Goal: Find specific page/section

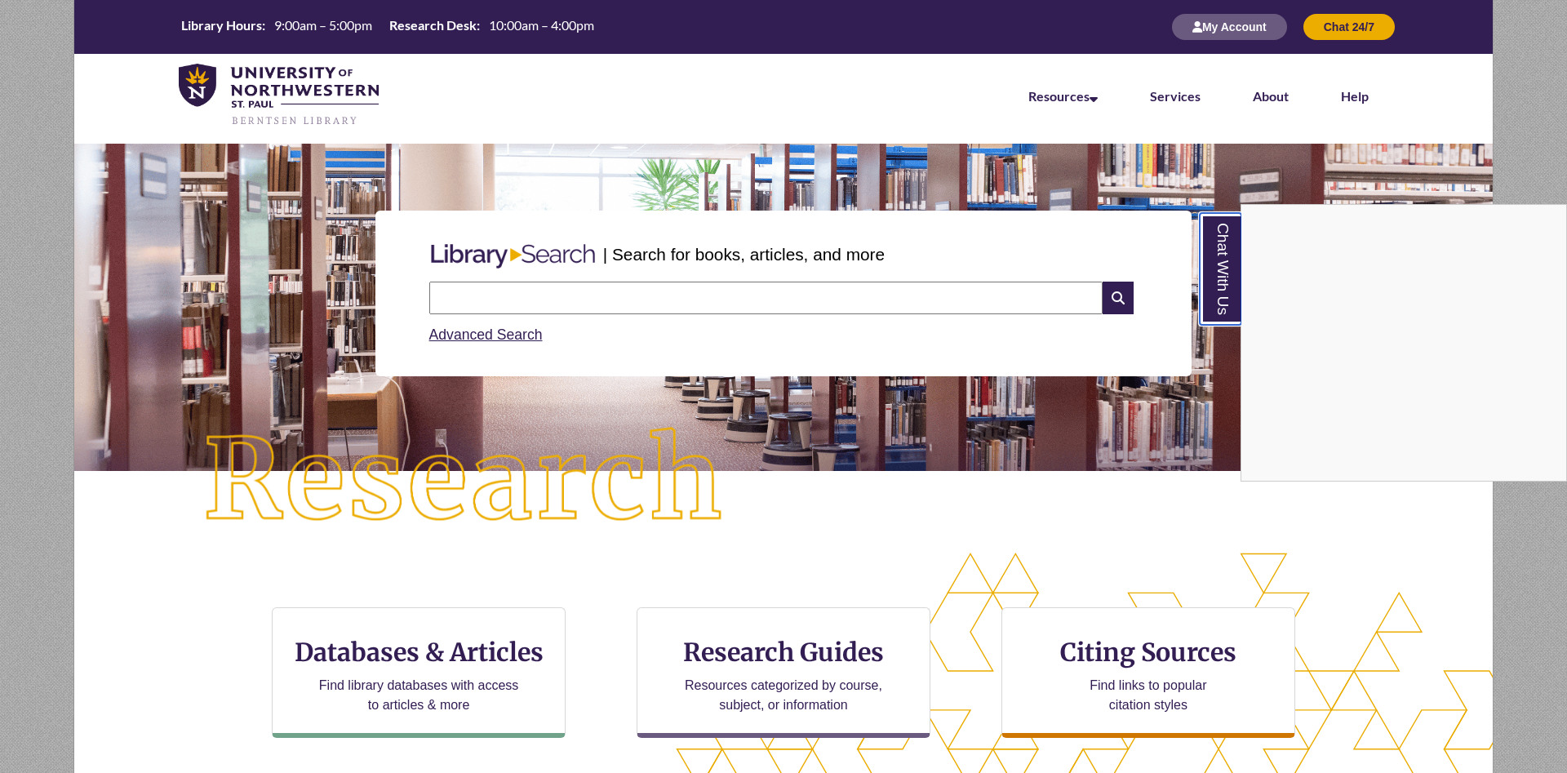
click at [1234, 273] on link "Chat With Us" at bounding box center [1220, 269] width 42 height 112
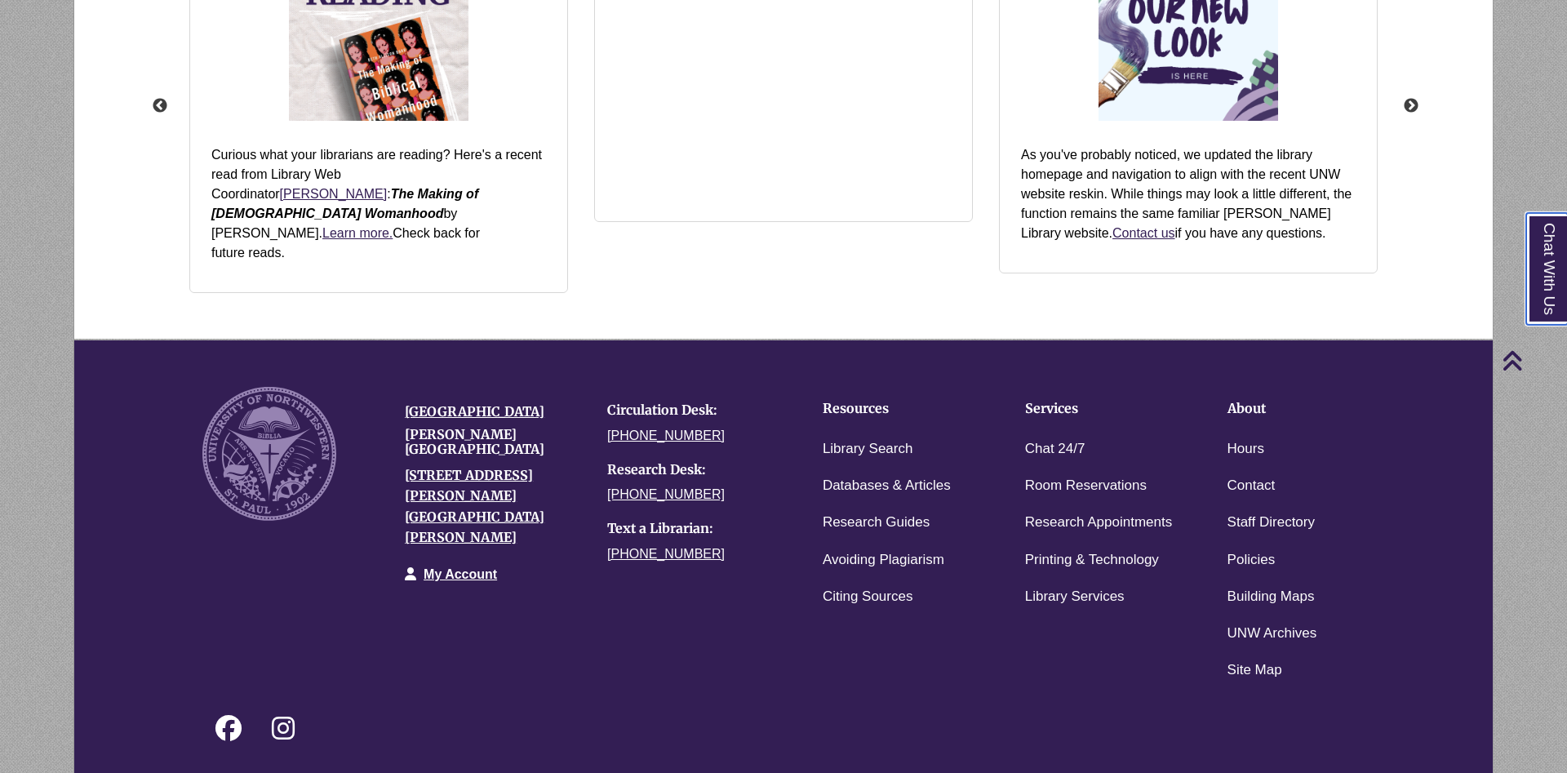
scroll to position [2091, 0]
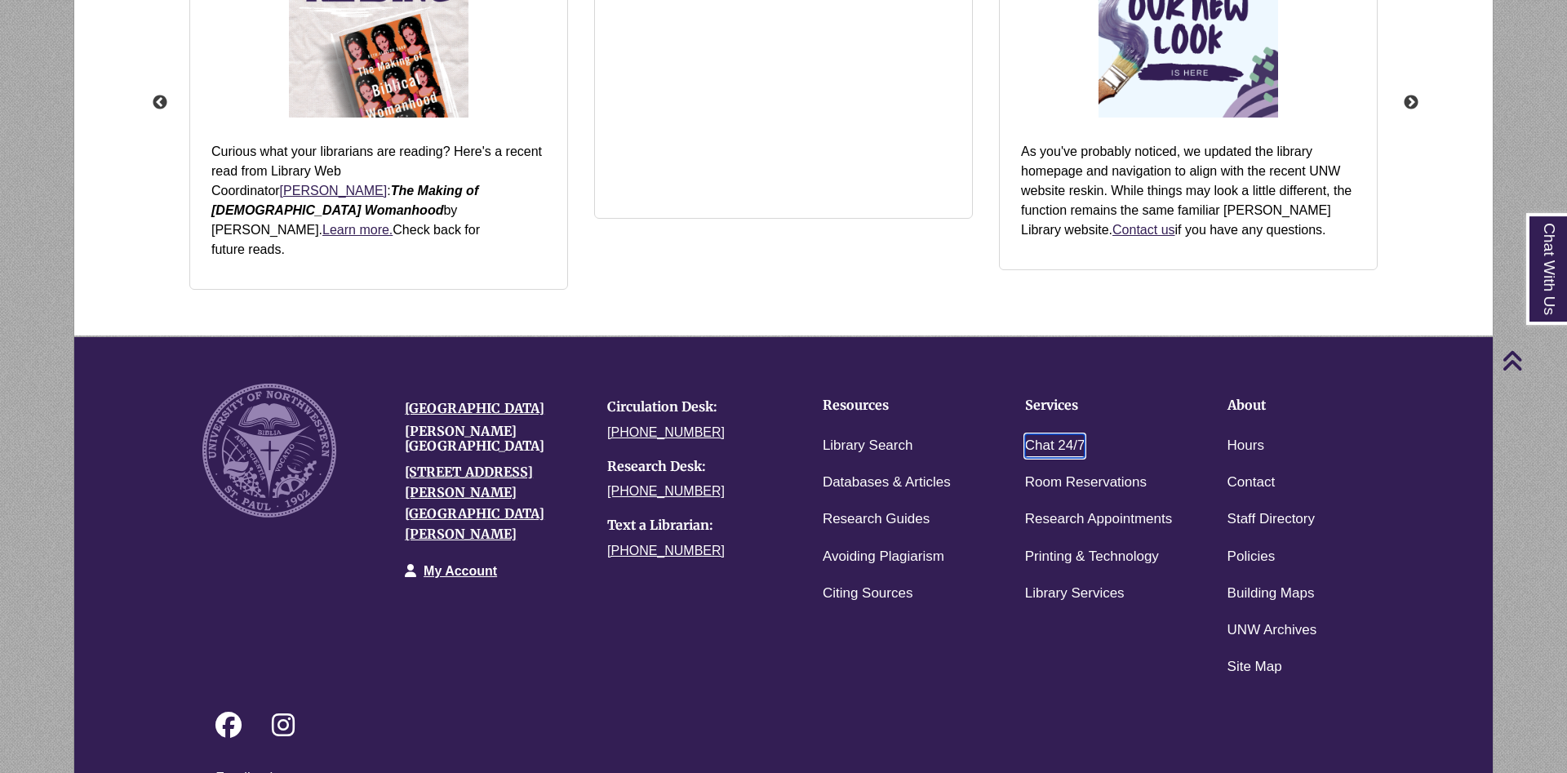
click at [1060, 434] on link "Chat 24/7" at bounding box center [1055, 446] width 60 height 24
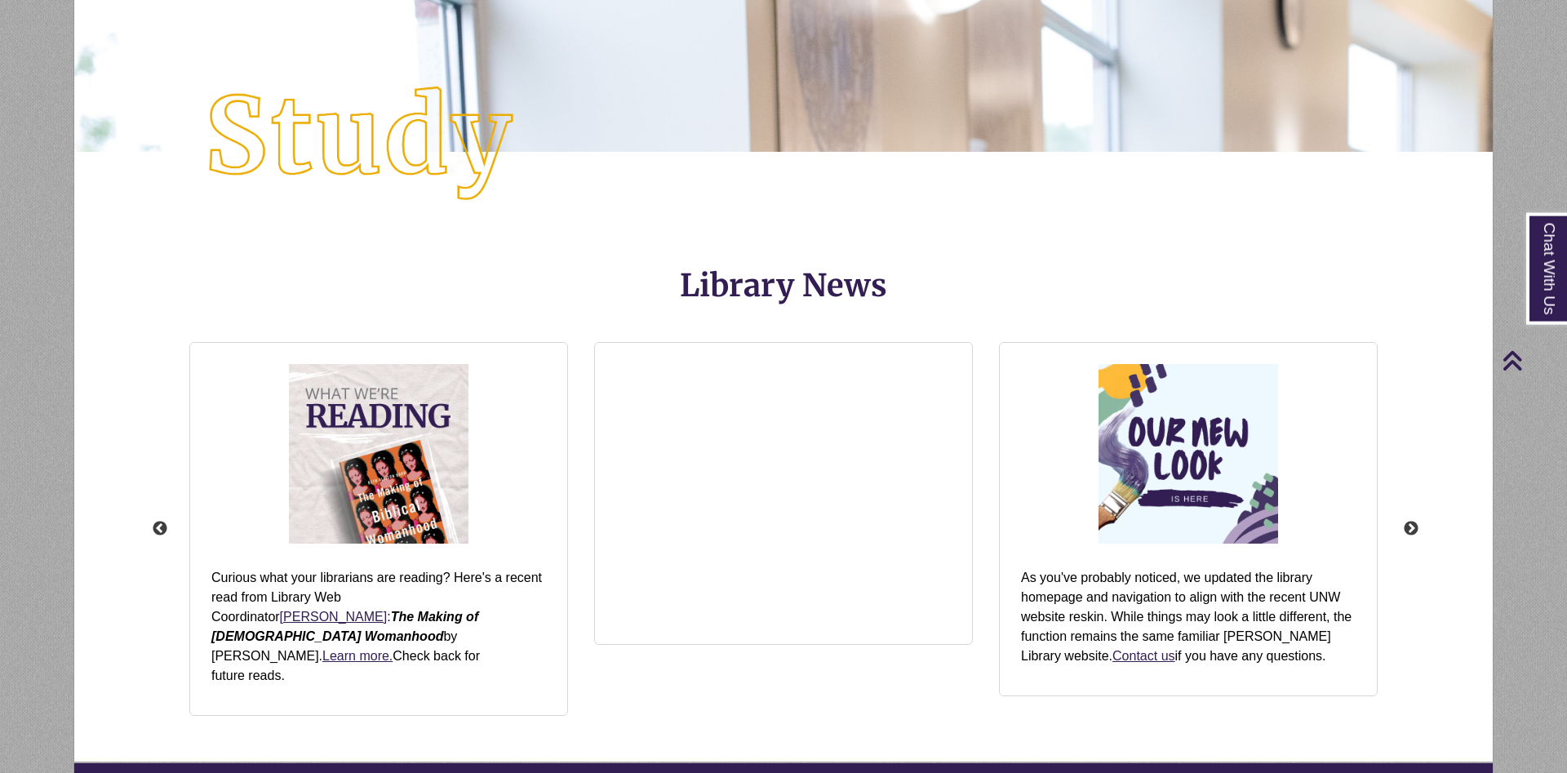
scroll to position [1634, 0]
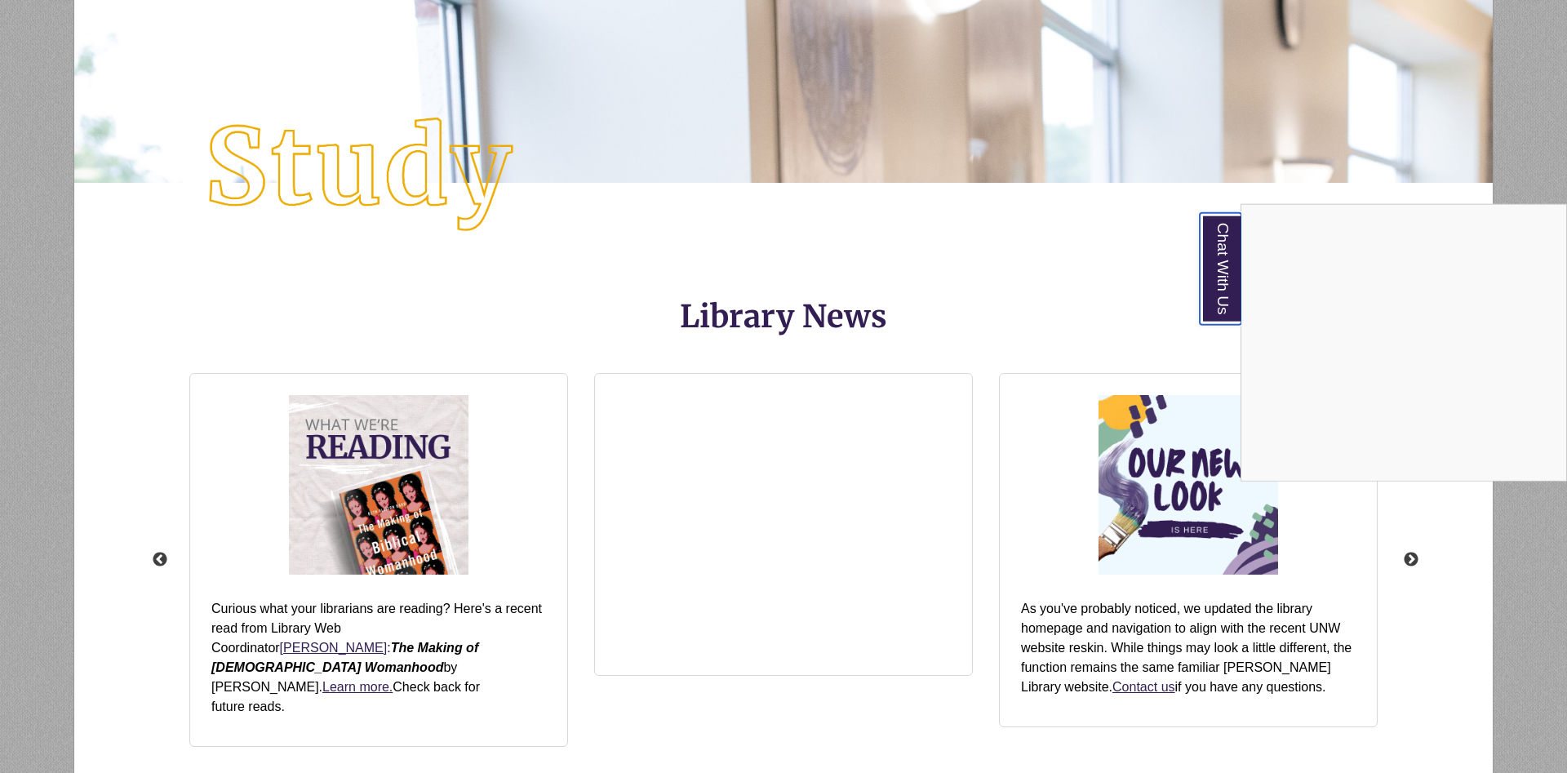
click at [1227, 271] on link "Chat With Us" at bounding box center [1220, 269] width 42 height 112
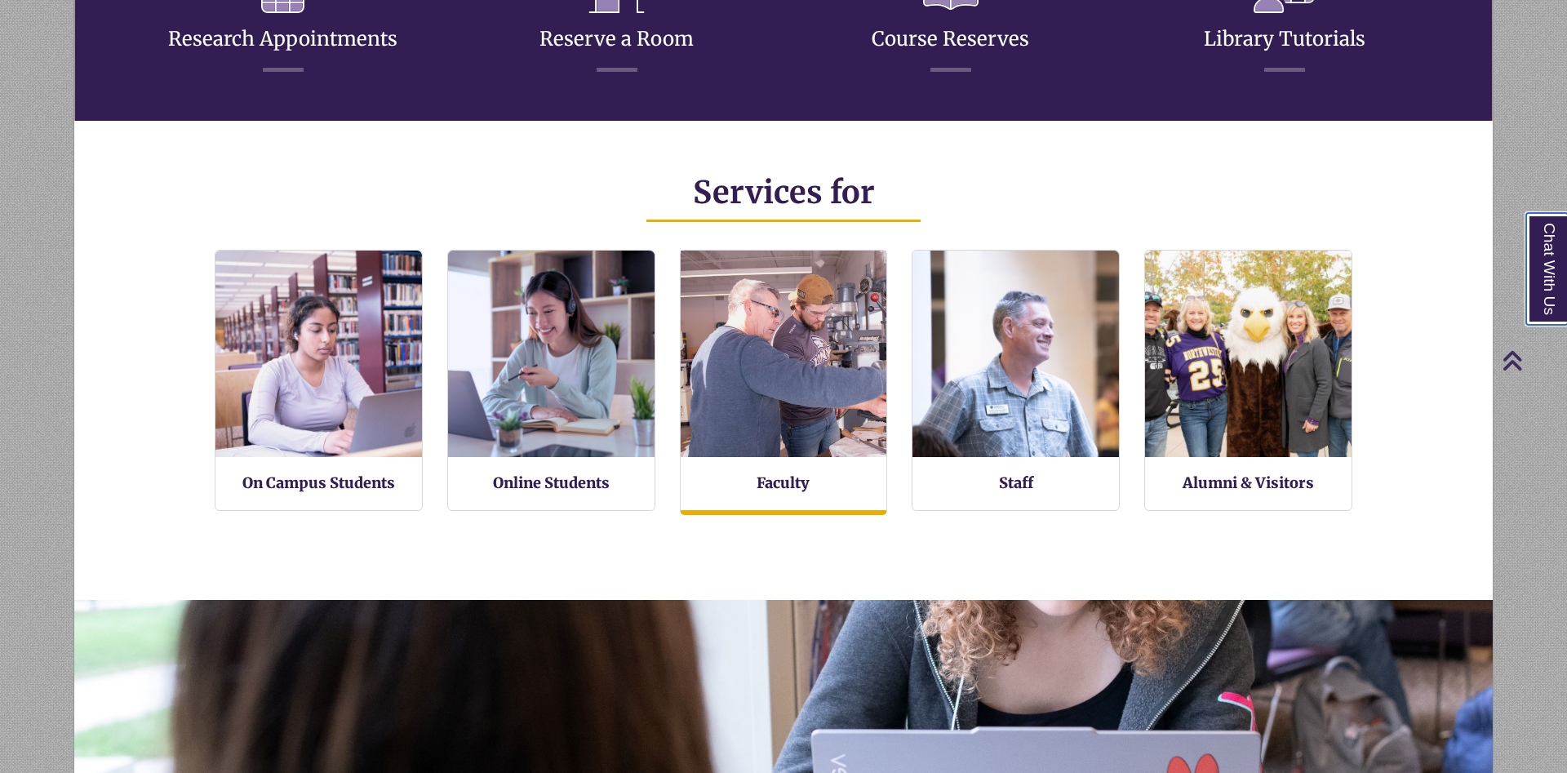
scroll to position [7, 8]
click at [766, 360] on img at bounding box center [783, 354] width 227 height 227
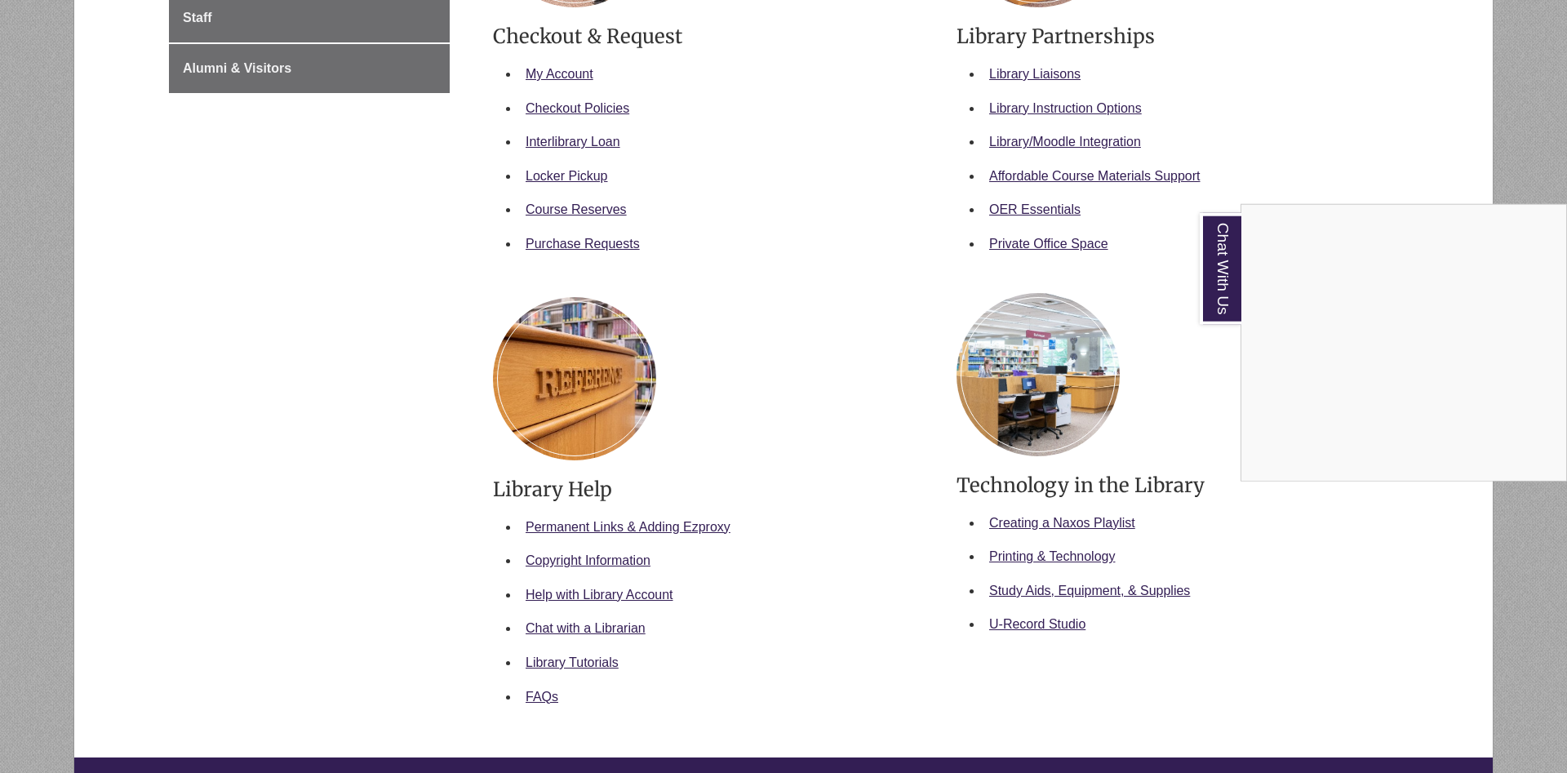
scroll to position [416, 0]
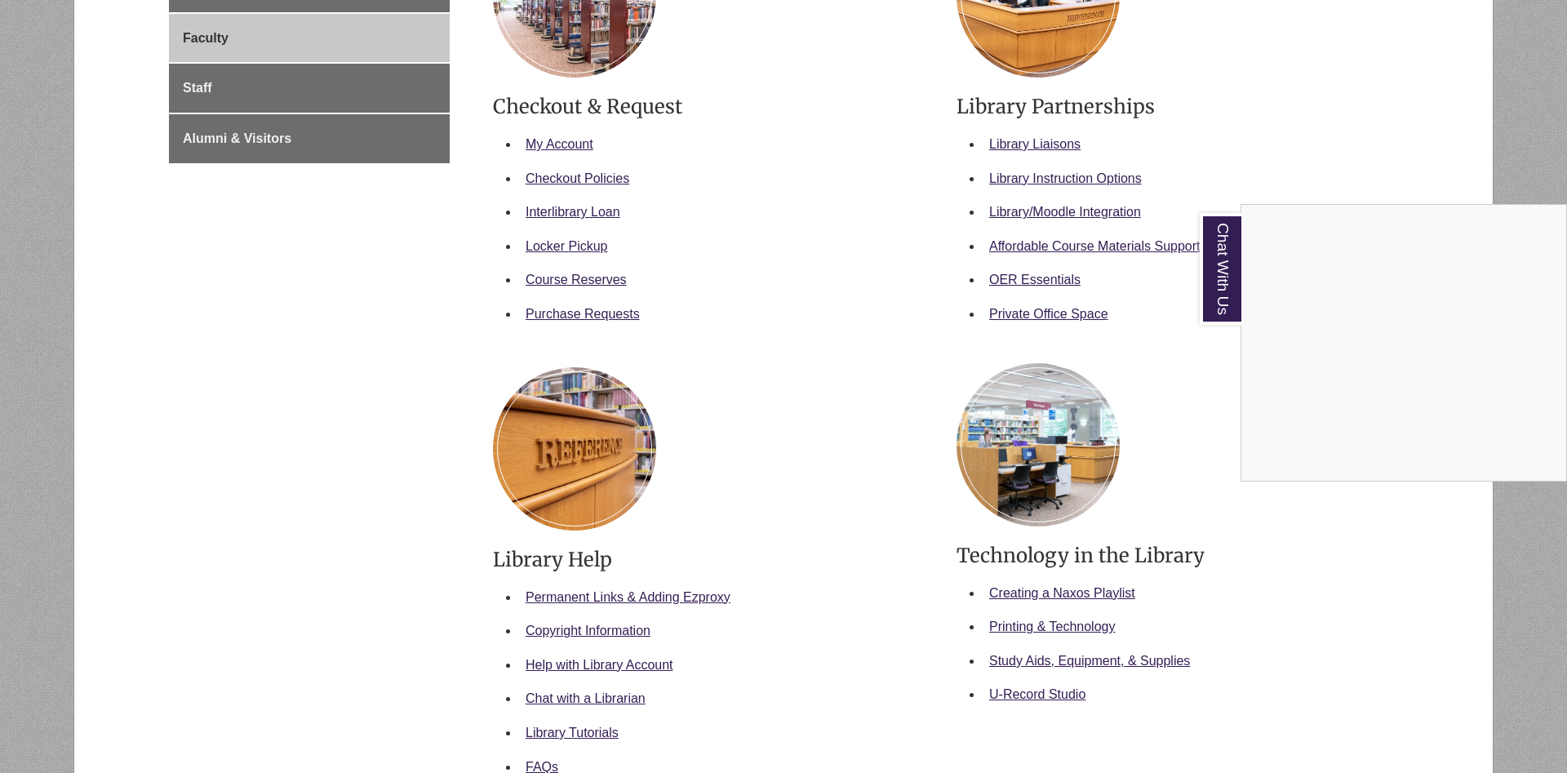
click at [1073, 215] on div "Chat With Us" at bounding box center [783, 386] width 1567 height 773
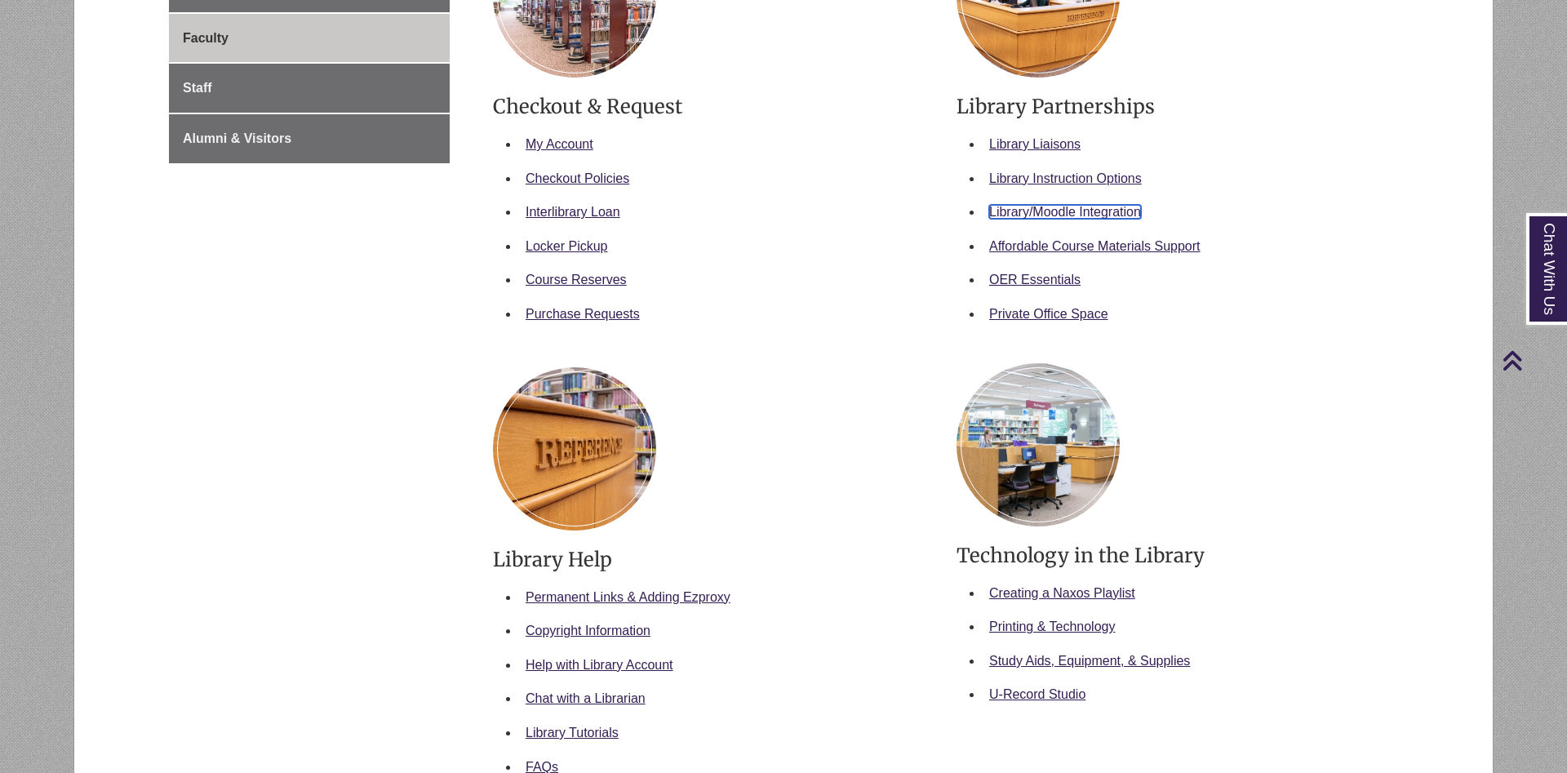
click at [1075, 214] on link "Library/Moodle Integration" at bounding box center [1065, 212] width 152 height 14
